Goal: Task Accomplishment & Management: Manage account settings

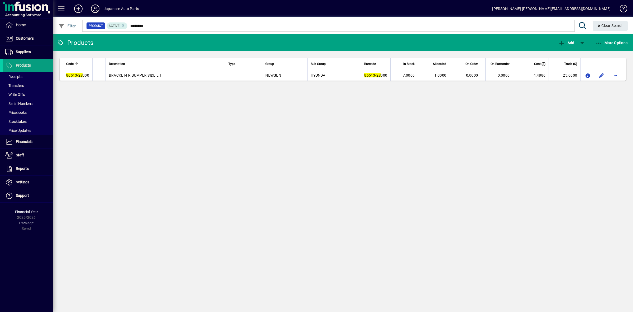
click at [97, 8] on icon at bounding box center [95, 8] width 11 height 8
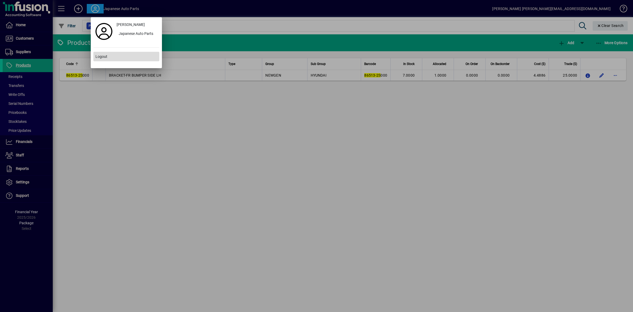
click at [105, 56] on span "Logout" at bounding box center [102, 57] width 12 height 6
